Goal: Task Accomplishment & Management: Manage account settings

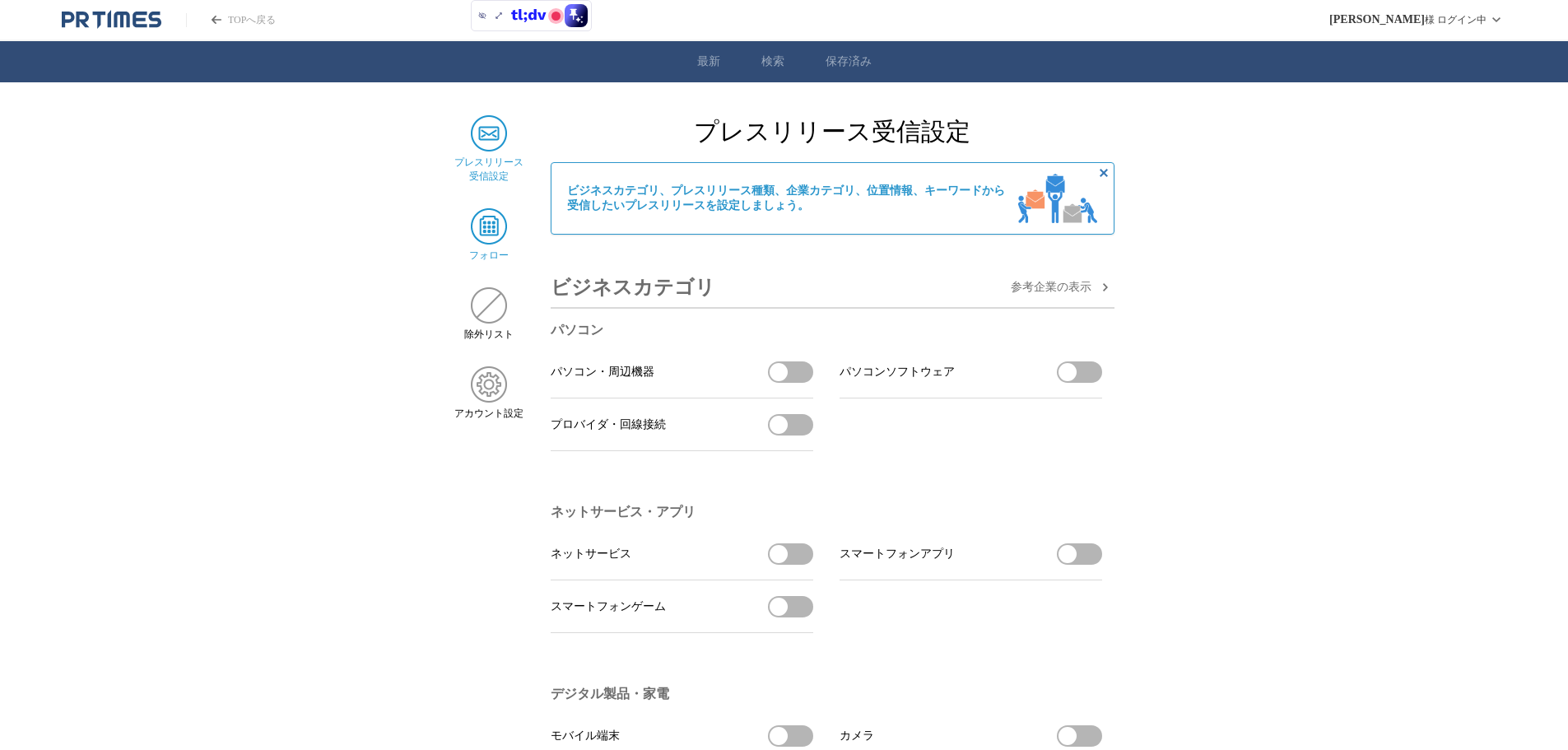
click at [484, 250] on span "フォロー" at bounding box center [489, 255] width 39 height 14
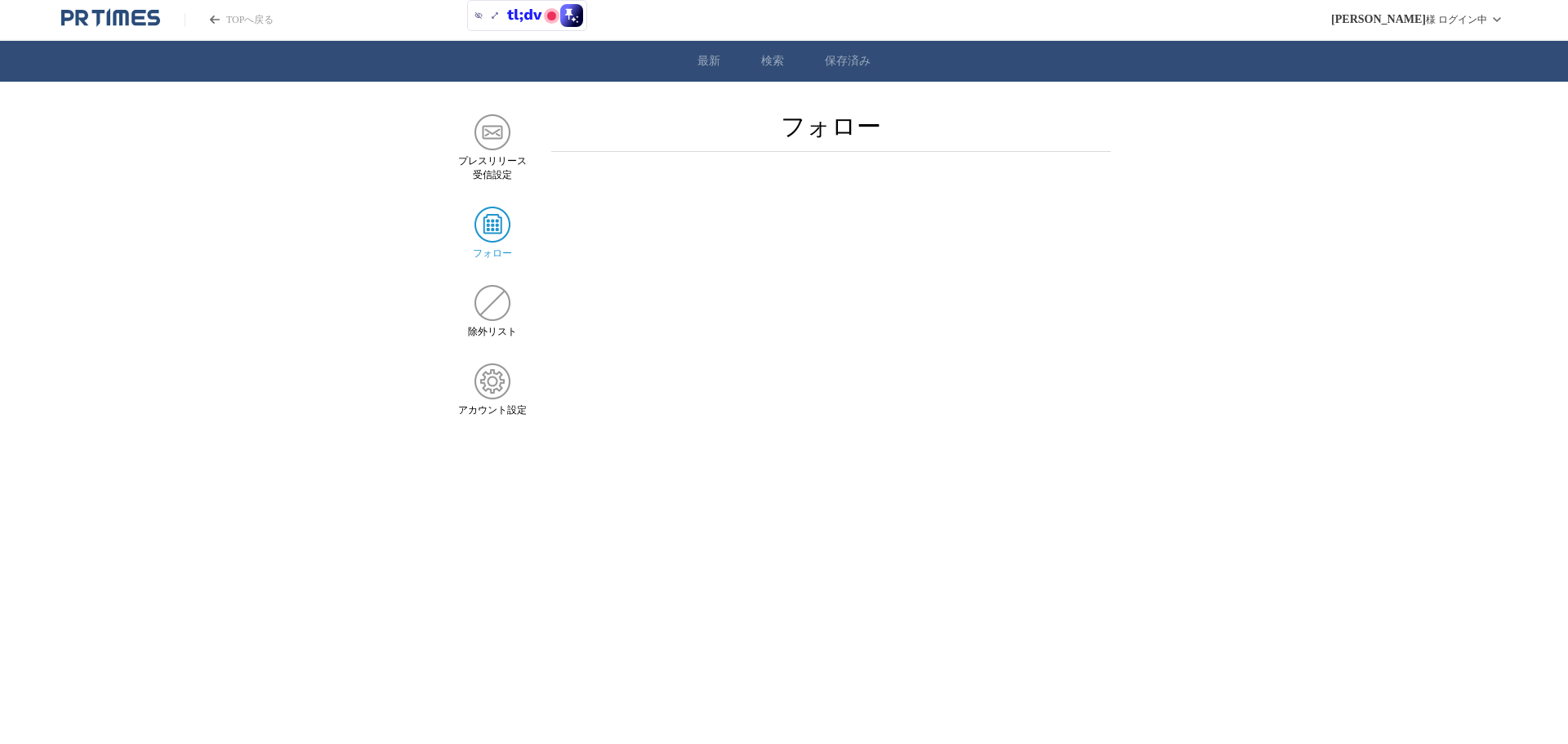
click at [945, 381] on main "プレスリリース 受信設定 フォロー 除外リスト アカウント設定 フォロー" at bounding box center [784, 266] width 1568 height 303
click at [475, 133] on img at bounding box center [493, 132] width 36 height 36
